Goal: Find specific page/section: Find specific page/section

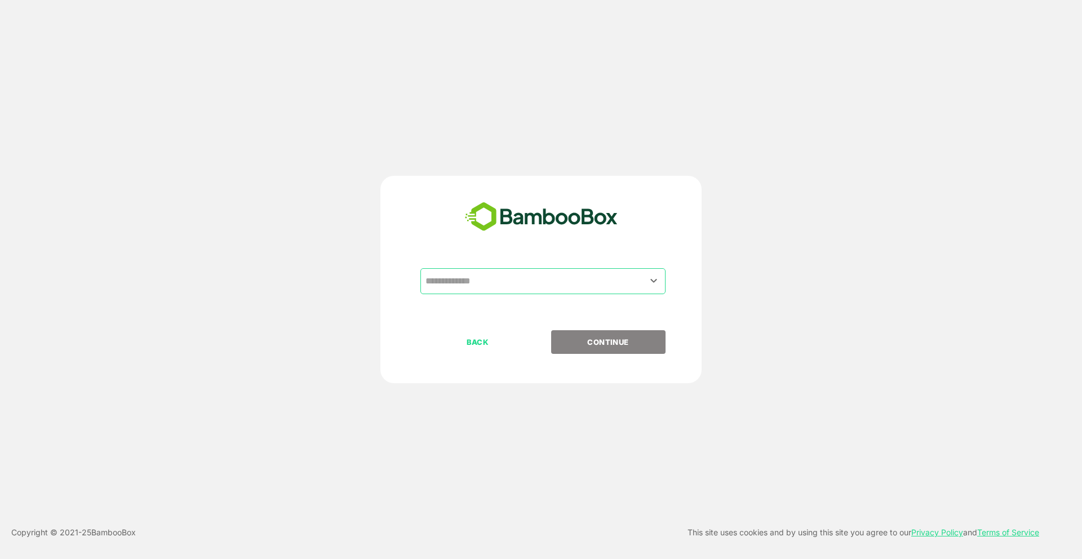
click at [570, 290] on input "text" at bounding box center [543, 281] width 241 height 21
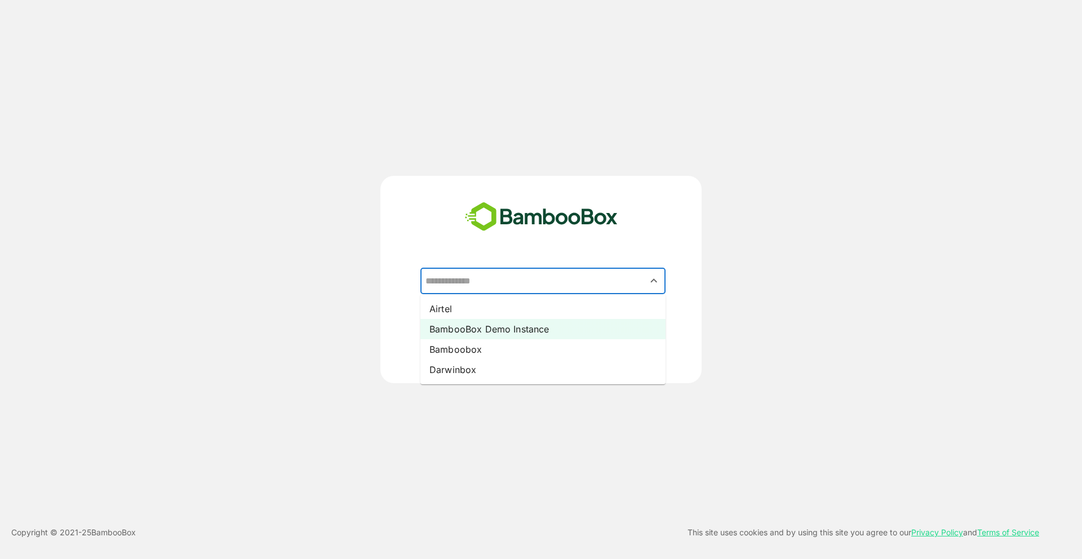
click at [569, 324] on li "BambooBox Demo Instance" at bounding box center [543, 329] width 245 height 20
type input "**********"
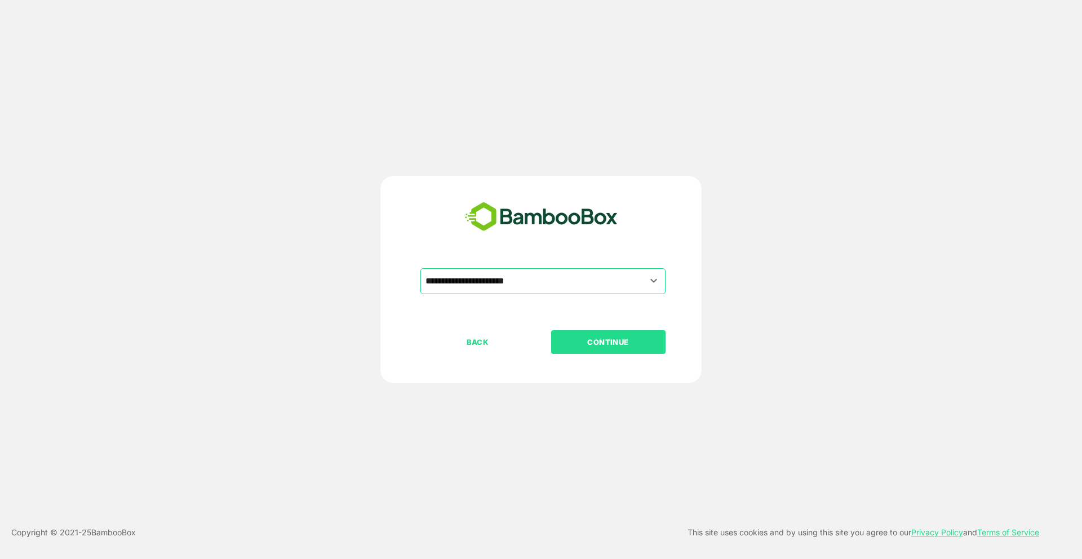
click at [577, 333] on button "CONTINUE" at bounding box center [608, 342] width 114 height 24
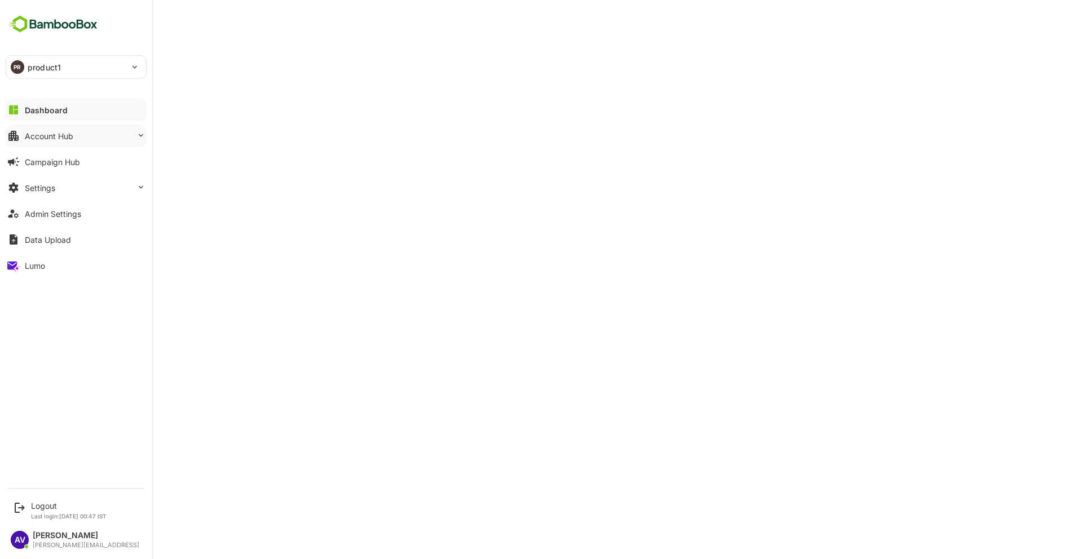
click at [82, 136] on button "Account Hub" at bounding box center [76, 136] width 141 height 23
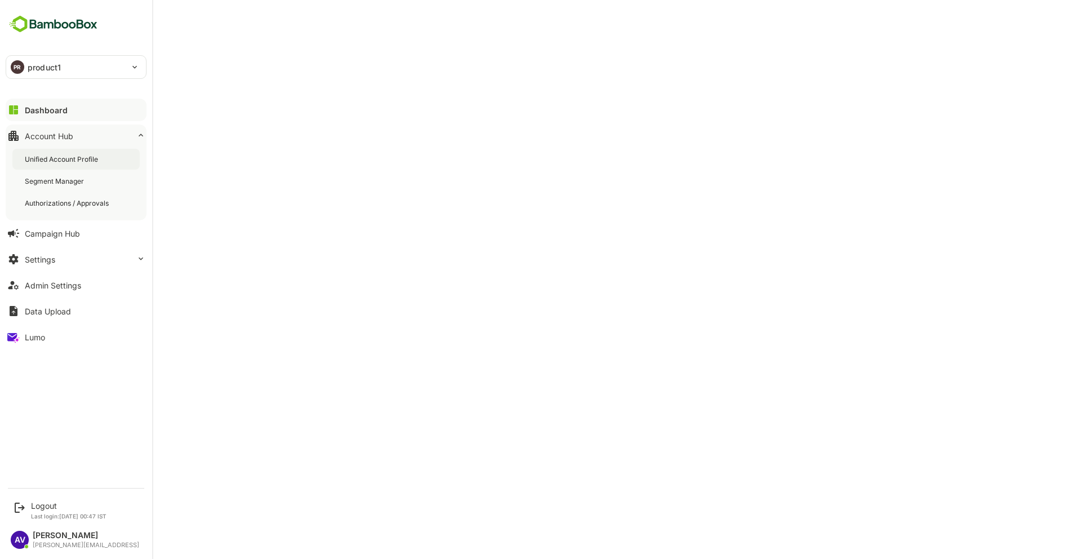
click at [86, 157] on div "Unified Account Profile" at bounding box center [63, 159] width 76 height 10
